Goal: Transaction & Acquisition: Subscribe to service/newsletter

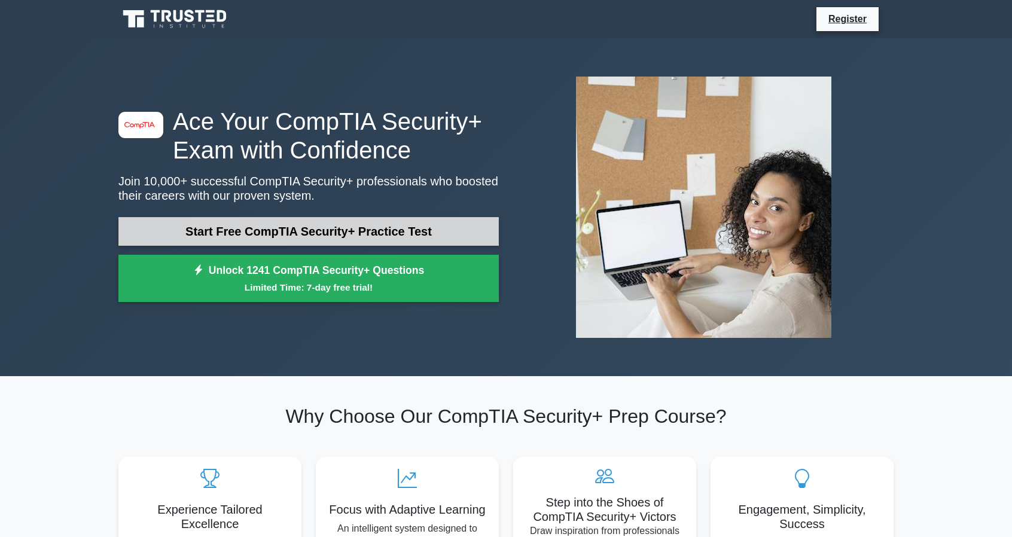
click at [246, 231] on link "Start Free CompTIA Security+ Practice Test" at bounding box center [308, 231] width 381 height 29
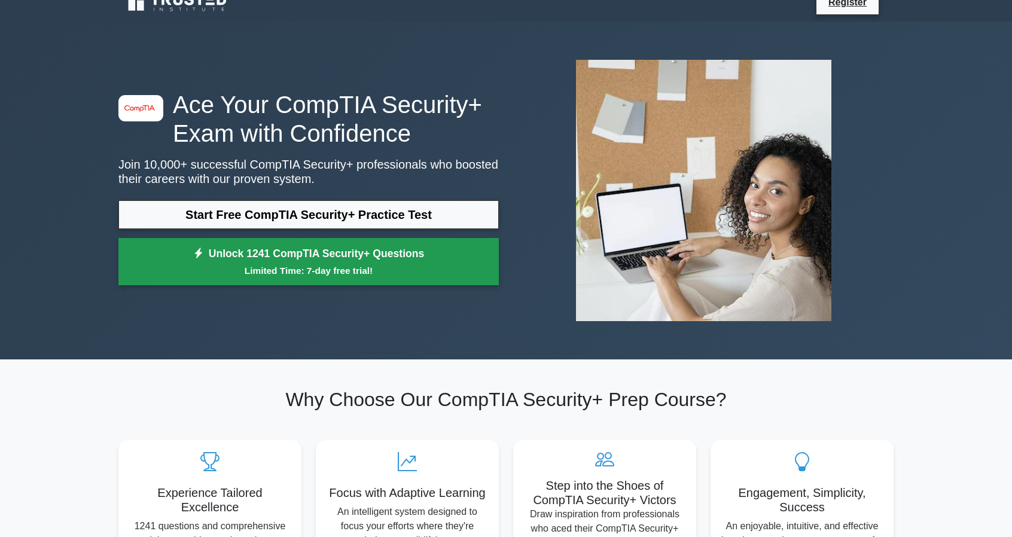
scroll to position [60, 0]
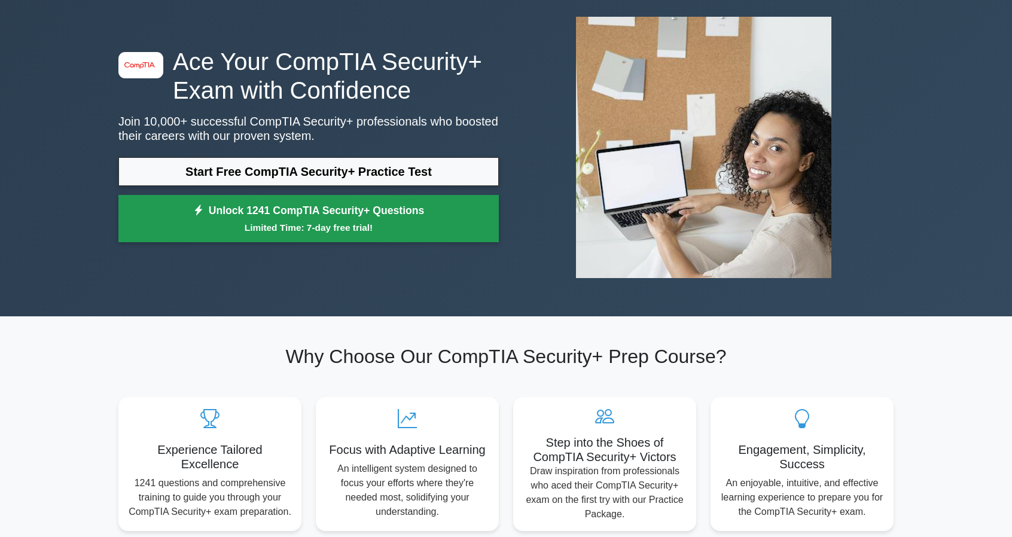
click at [217, 209] on link "Unlock 1241 CompTIA Security+ Questions Limited Time: 7-day free trial!" at bounding box center [308, 219] width 381 height 48
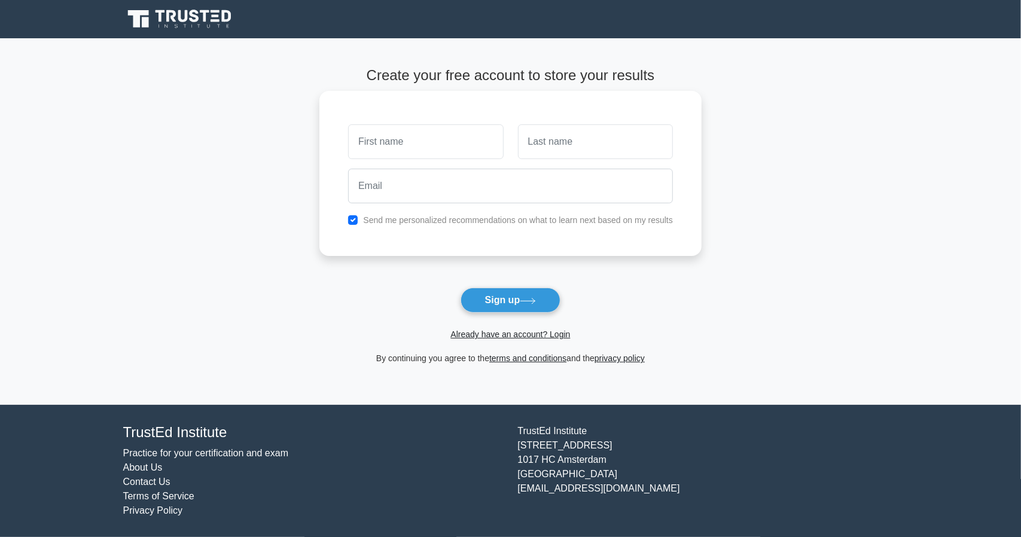
click at [448, 145] on input "text" at bounding box center [425, 141] width 155 height 35
click at [515, 340] on span "Already have an account? Login" at bounding box center [510, 334] width 373 height 14
click at [513, 336] on link "Already have an account? Login" at bounding box center [511, 335] width 120 height 10
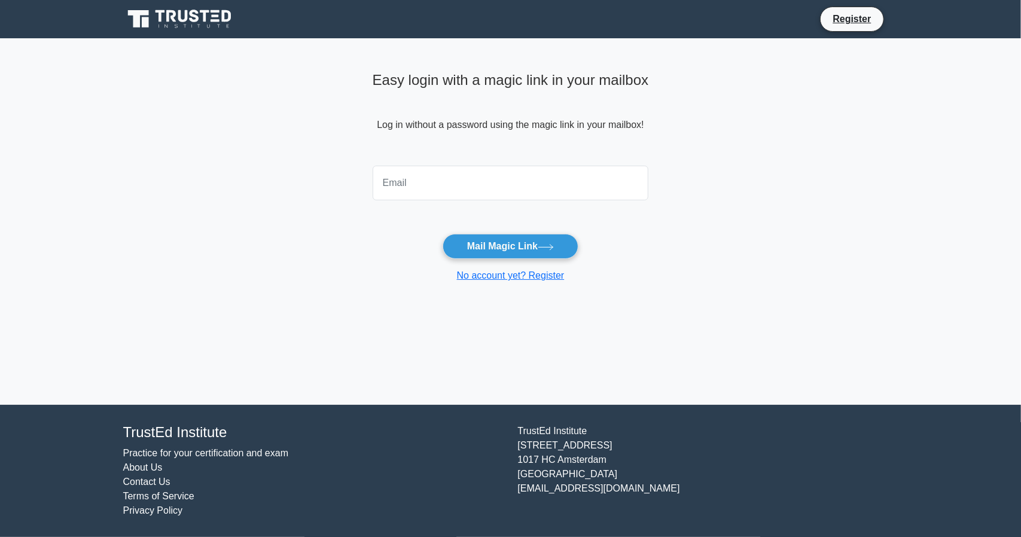
click at [445, 194] on input "email" at bounding box center [511, 183] width 276 height 35
type input "[EMAIL_ADDRESS][DOMAIN_NAME]"
click at [443, 234] on button "Mail Magic Link" at bounding box center [511, 246] width 136 height 25
